Goal: Find contact information: Find contact information

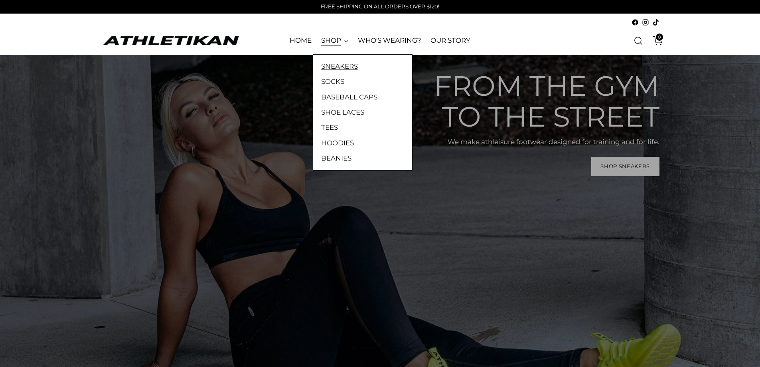
click at [336, 67] on link "SNEAKERS" at bounding box center [362, 66] width 83 height 10
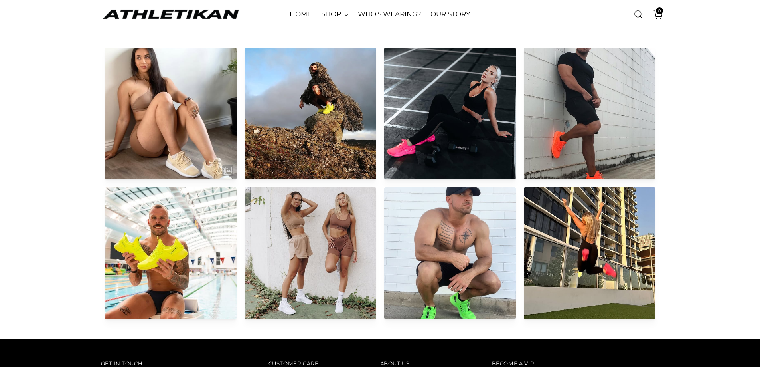
scroll to position [3998, 0]
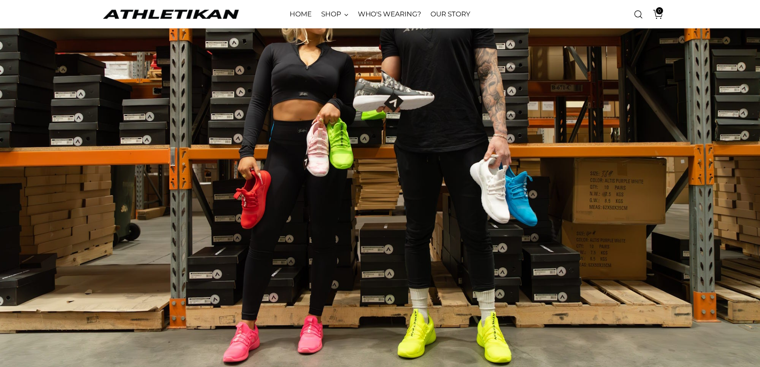
scroll to position [806, 0]
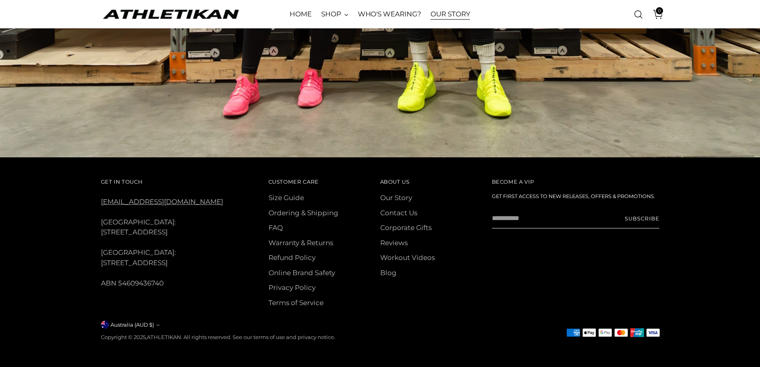
click at [445, 13] on link "OUR STORY" at bounding box center [451, 15] width 40 height 18
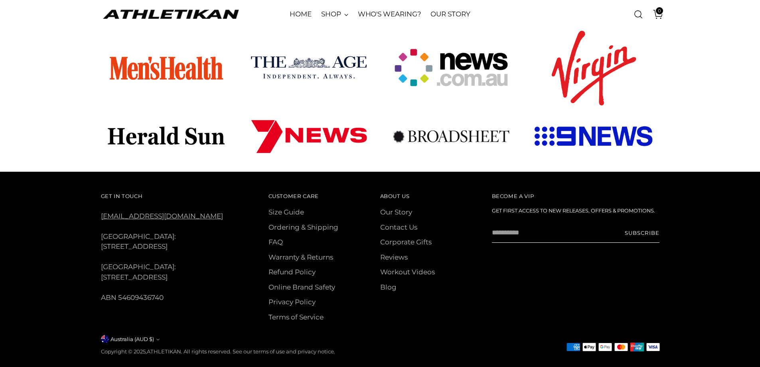
scroll to position [534, 0]
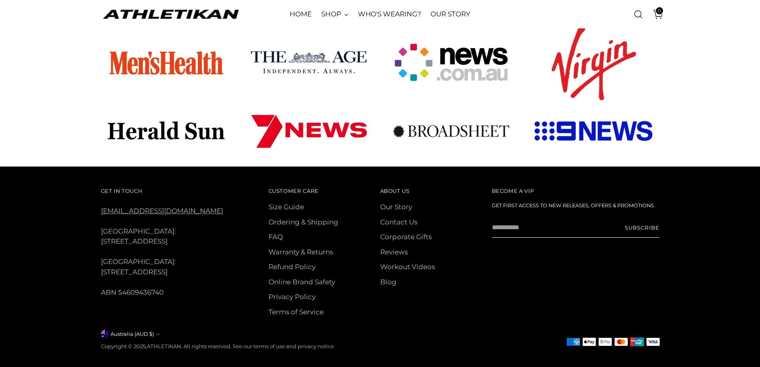
click at [185, 202] on div "Get In Touch [EMAIL_ADDRESS][DOMAIN_NAME] [GEOGRAPHIC_DATA]: [STREET_ADDRESS] […" at bounding box center [173, 242] width 145 height 112
drag, startPoint x: 187, startPoint y: 200, endPoint x: 103, endPoint y: 198, distance: 84.3
click at [103, 198] on div "Get In Touch [EMAIL_ADDRESS][DOMAIN_NAME] [GEOGRAPHIC_DATA]: [STREET_ADDRESS] […" at bounding box center [173, 242] width 145 height 112
copy link "[EMAIL_ADDRESS][DOMAIN_NAME]"
drag, startPoint x: 171, startPoint y: 201, endPoint x: 142, endPoint y: 215, distance: 32.0
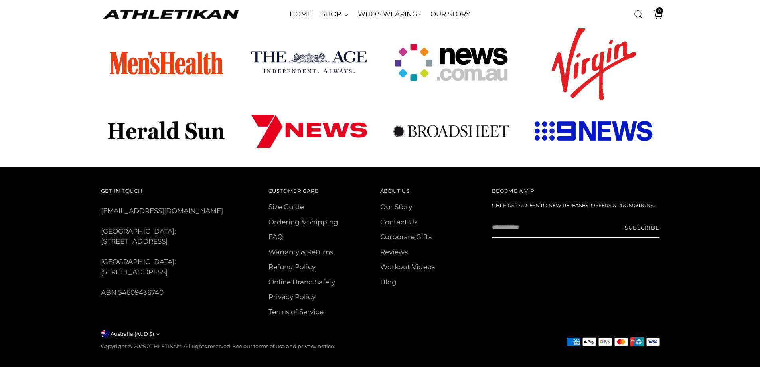
click at [142, 215] on div "Get In Touch [EMAIL_ADDRESS][DOMAIN_NAME] [GEOGRAPHIC_DATA]: [STREET_ADDRESS] […" at bounding box center [173, 242] width 145 height 112
click at [192, 203] on div "Get In Touch [EMAIL_ADDRESS][DOMAIN_NAME] [GEOGRAPHIC_DATA]: [STREET_ADDRESS] […" at bounding box center [173, 242] width 145 height 112
drag, startPoint x: 175, startPoint y: 197, endPoint x: 100, endPoint y: 205, distance: 75.1
click at [100, 205] on div "Get In Touch [EMAIL_ADDRESS][DOMAIN_NAME] [GEOGRAPHIC_DATA]: [STREET_ADDRESS] […" at bounding box center [380, 271] width 609 height 210
copy link "[EMAIL_ADDRESS][DOMAIN_NAME]"
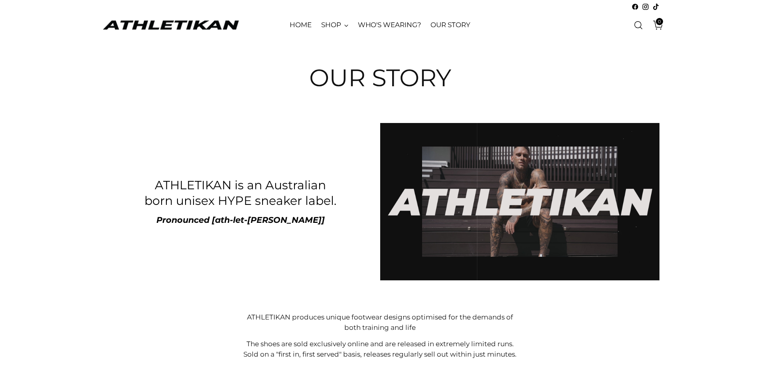
scroll to position [0, 0]
